Goal: Information Seeking & Learning: Understand process/instructions

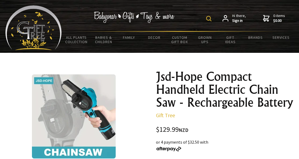
click at [210, 18] on img at bounding box center [208, 18] width 5 height 5
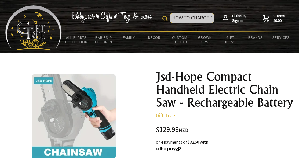
type input "HOW TO CHARGE 3-4 INCH SAW"
click at [165, 19] on img at bounding box center [165, 18] width 5 height 5
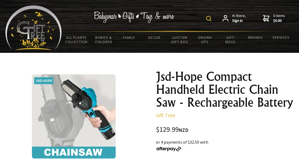
click at [209, 20] on img at bounding box center [208, 18] width 5 height 5
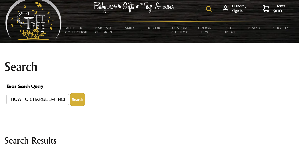
scroll to position [12, 0]
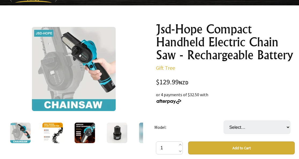
scroll to position [44, 0]
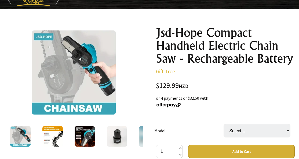
click at [117, 136] on img at bounding box center [117, 136] width 20 height 20
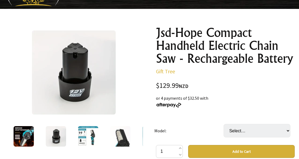
click at [68, 53] on img at bounding box center [74, 72] width 84 height 84
